Goal: Navigation & Orientation: Find specific page/section

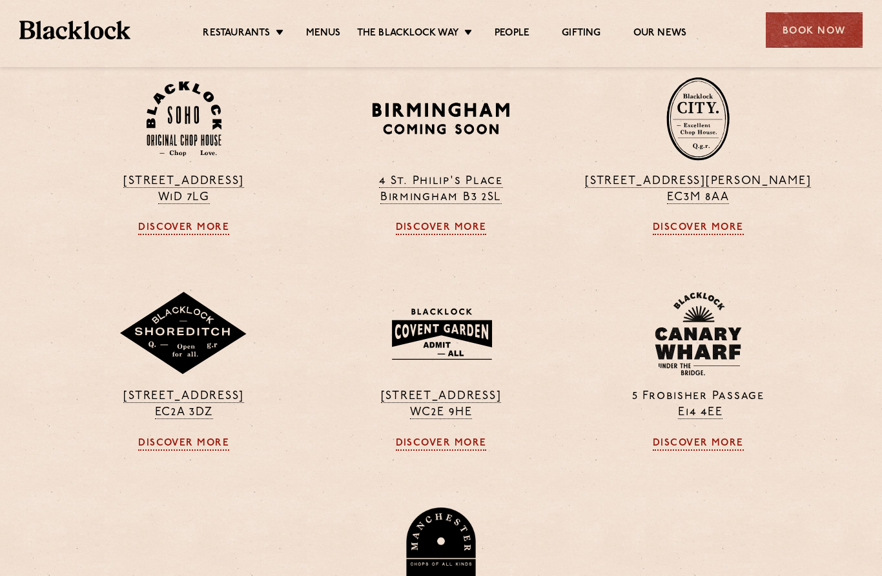
scroll to position [1018, 0]
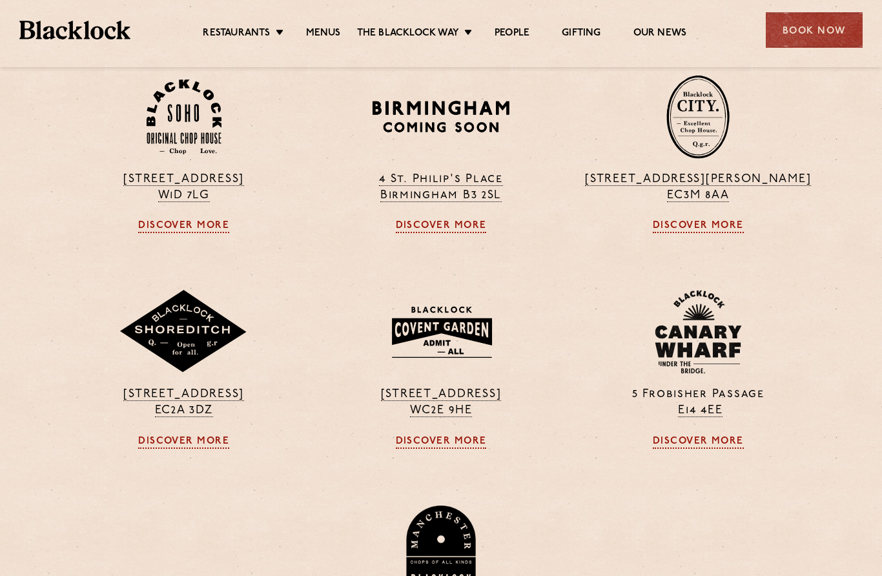
click at [325, 30] on link "Menus" at bounding box center [323, 33] width 35 height 13
click at [0, 0] on link "Soho" at bounding box center [0, 0] width 0 height 0
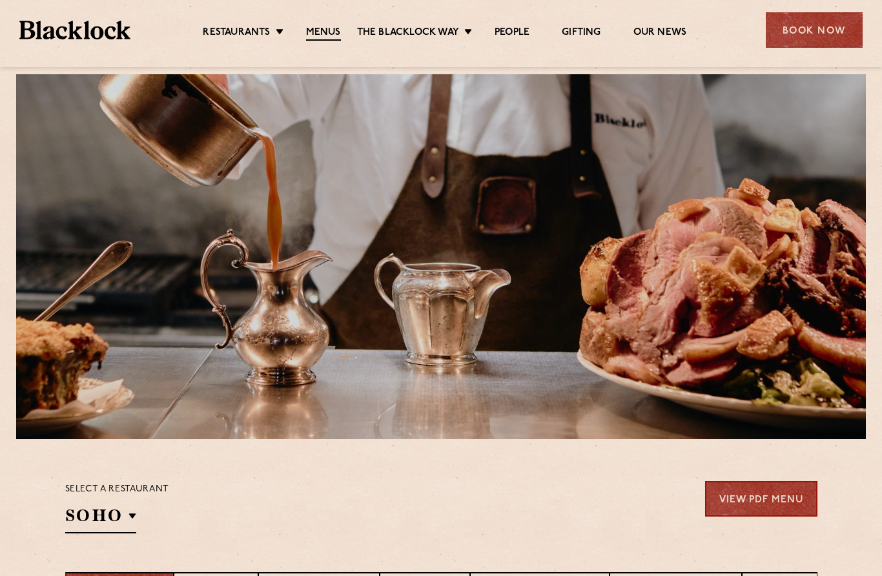
scroll to position [23, 0]
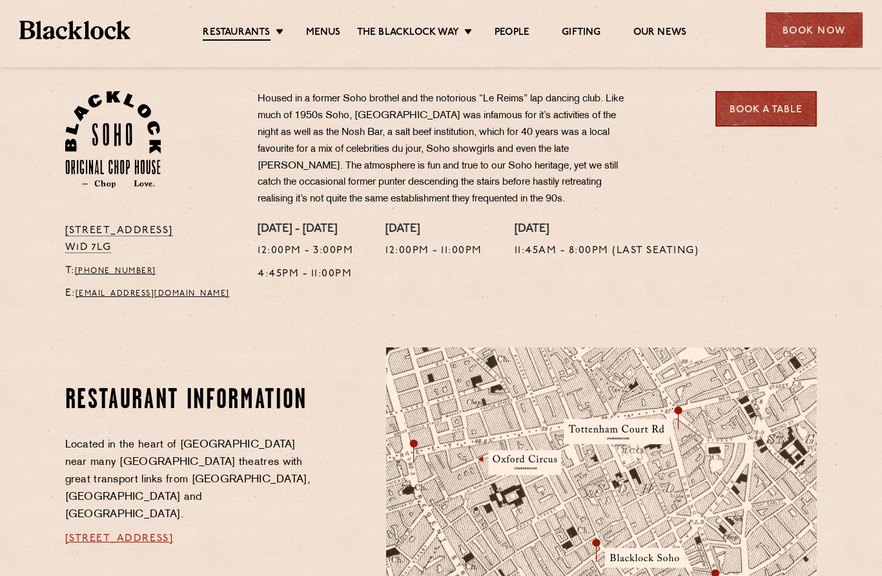
scroll to position [377, 0]
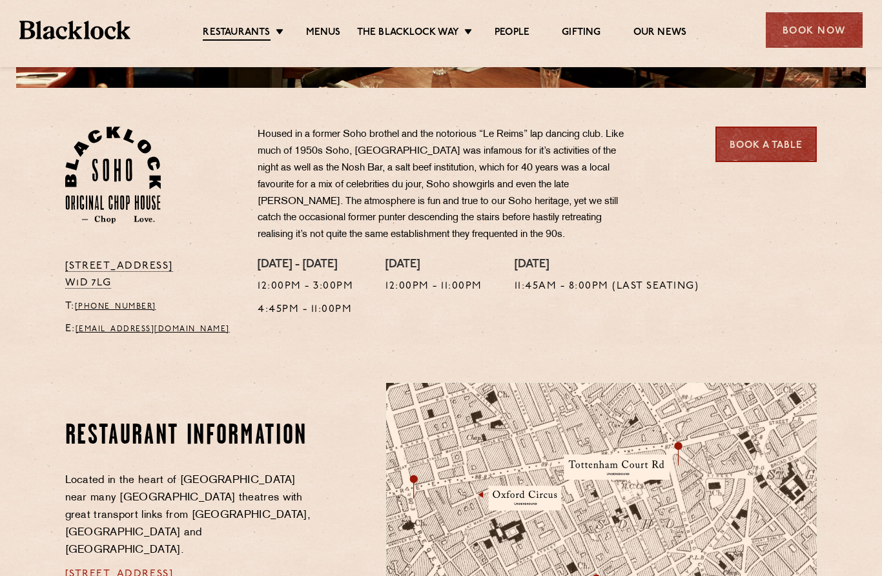
click at [325, 32] on link "Menus" at bounding box center [323, 32] width 35 height 13
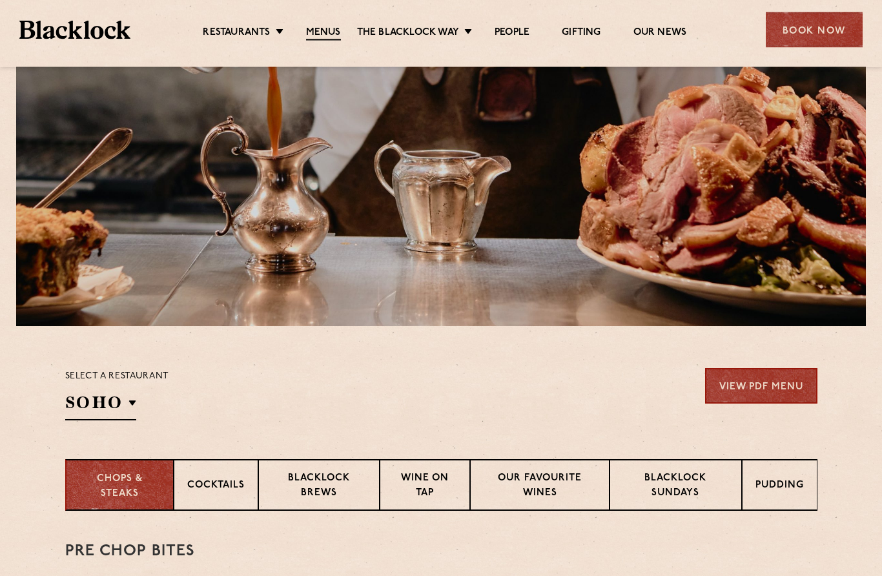
scroll to position [139, 0]
click at [0, 0] on li "Soho" at bounding box center [0, 0] width 0 height 0
click at [0, 0] on link "Soho" at bounding box center [0, 0] width 0 height 0
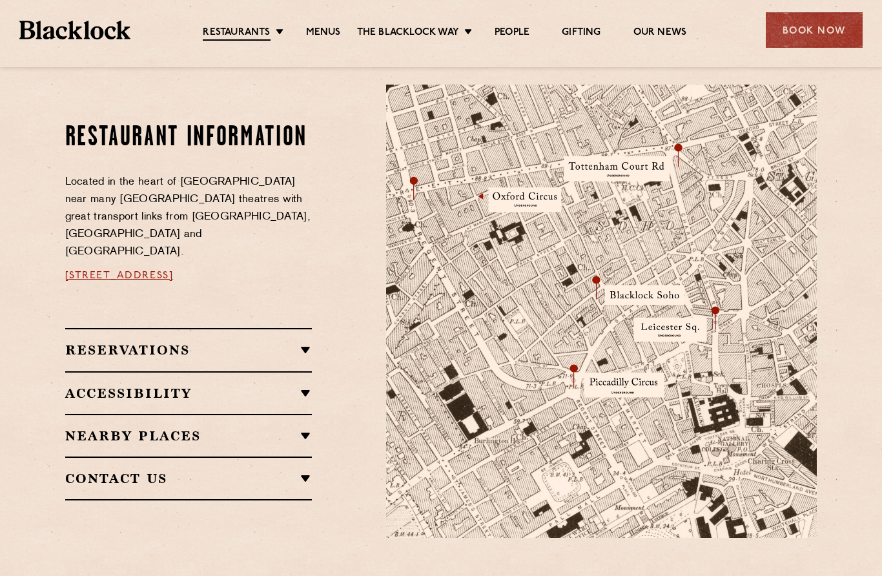
scroll to position [677, 0]
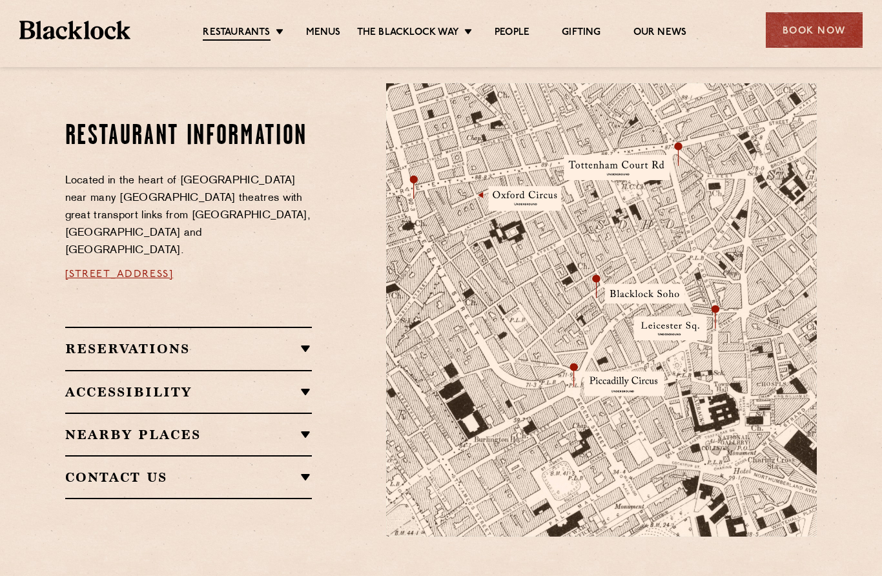
click at [174, 269] on link "[STREET_ADDRESS]" at bounding box center [119, 274] width 108 height 10
click at [0, 0] on link "City" at bounding box center [0, 0] width 0 height 0
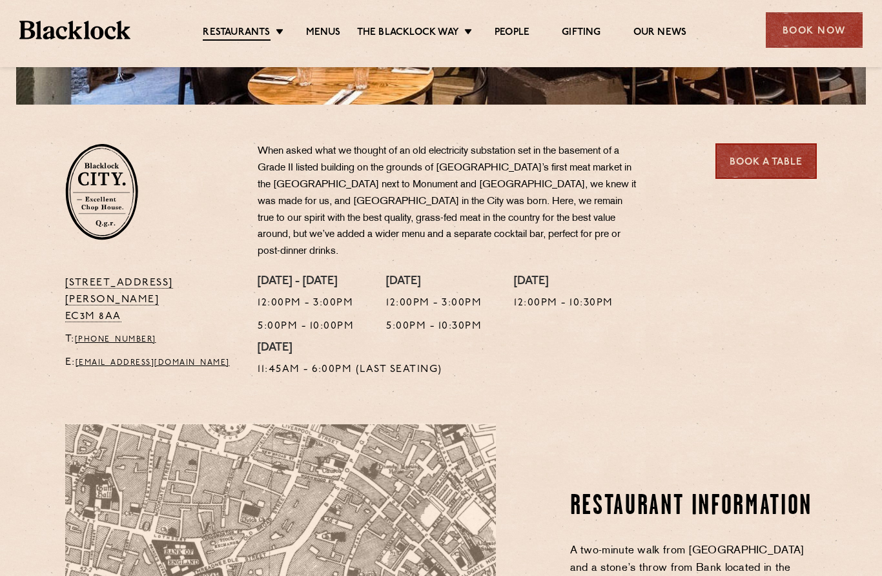
scroll to position [363, 0]
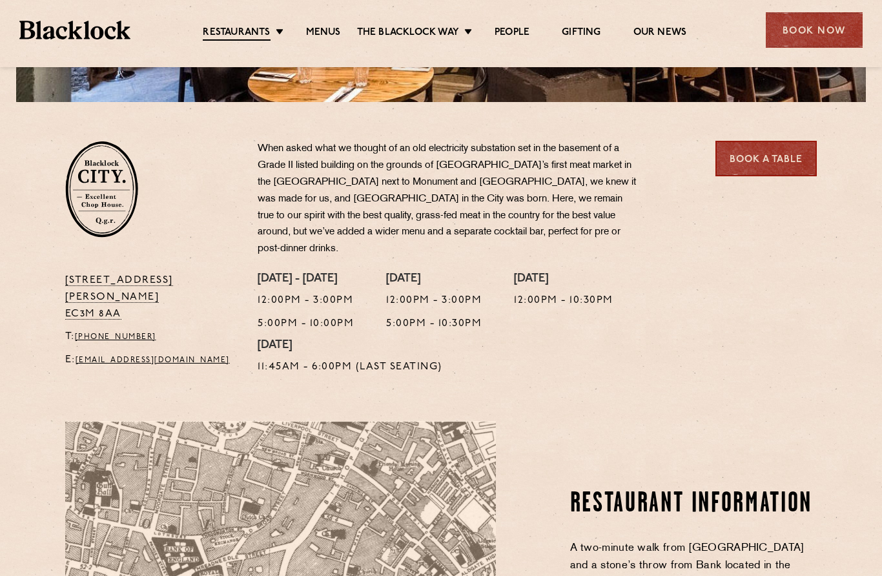
click at [83, 272] on p "[STREET_ADDRESS][PERSON_NAME]" at bounding box center [152, 297] width 174 height 50
click at [96, 274] on p "13 Philpot Lane EC3M 8AA" at bounding box center [152, 297] width 174 height 50
click at [0, 0] on link "Shoreditch" at bounding box center [0, 0] width 0 height 0
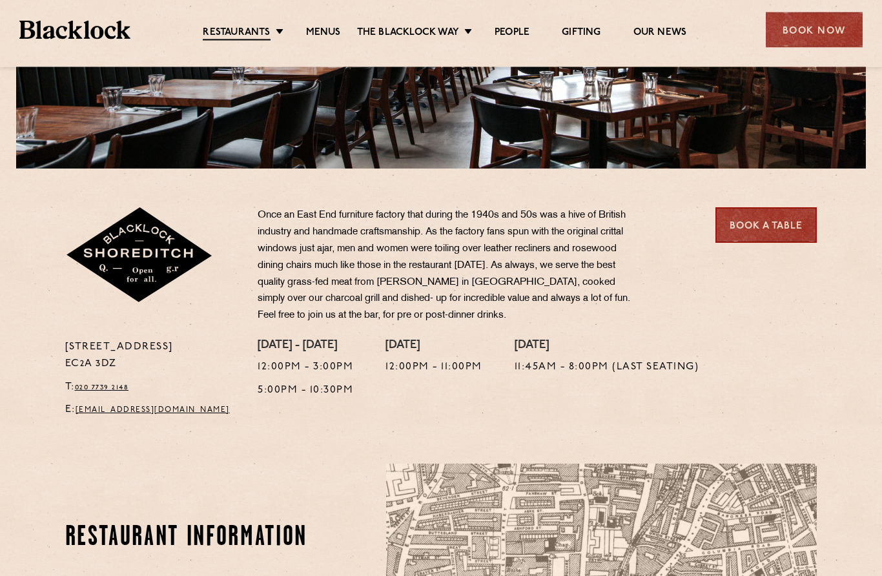
scroll to position [296, 0]
click at [71, 356] on p "28-30 Rivington Street EC2A 3DZ" at bounding box center [152, 356] width 174 height 34
click at [77, 360] on p "28-30 Rivington Street EC2A 3DZ" at bounding box center [152, 356] width 174 height 34
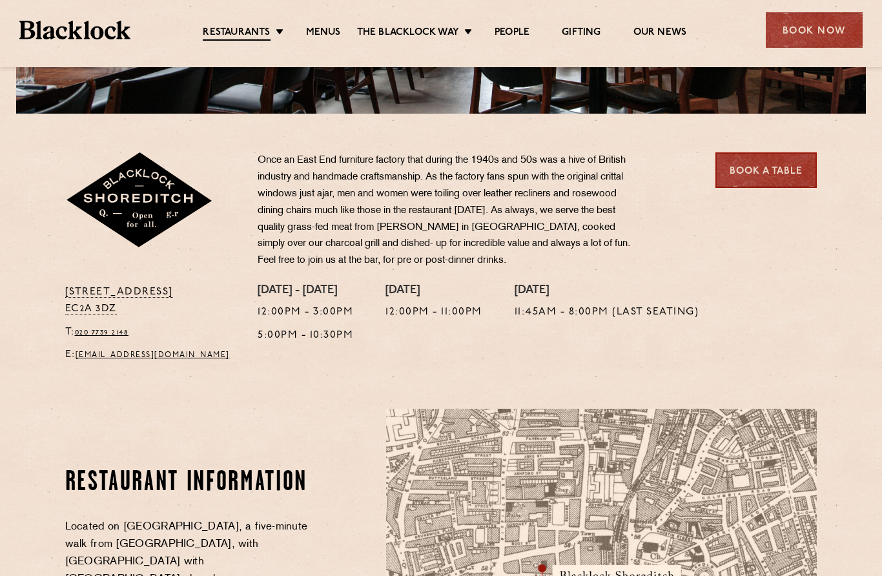
click at [0, 0] on link "[GEOGRAPHIC_DATA]" at bounding box center [0, 0] width 0 height 0
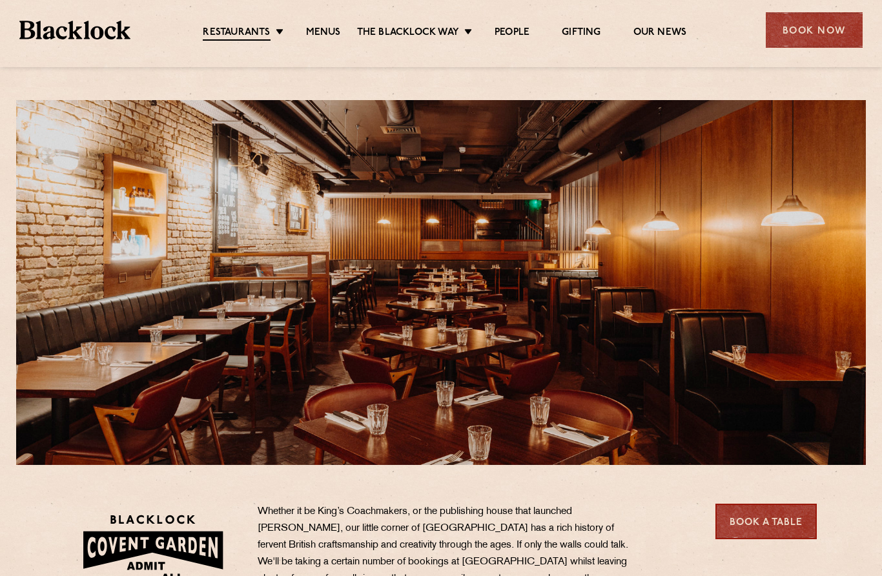
click at [0, 0] on link "Canary Wharf" at bounding box center [0, 0] width 0 height 0
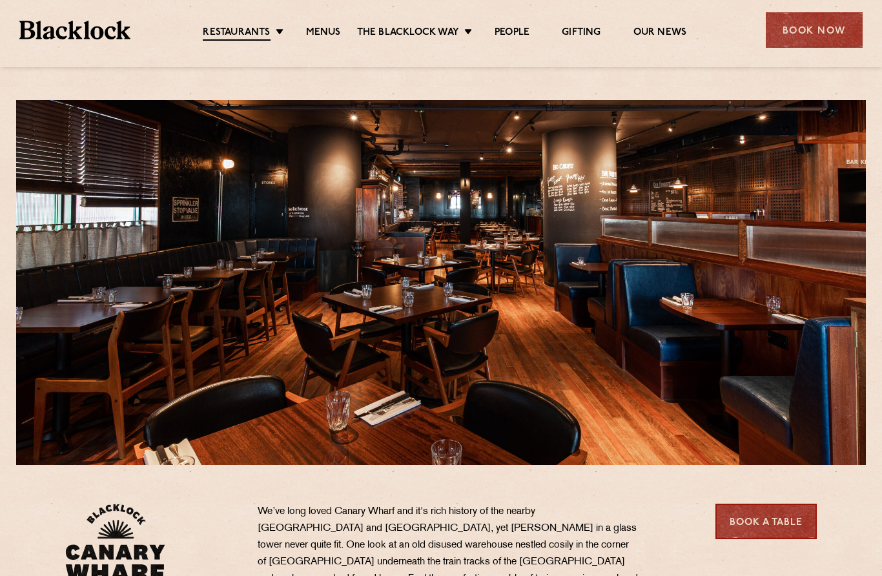
click at [0, 0] on link "Soho" at bounding box center [0, 0] width 0 height 0
